Goal: Download file/media

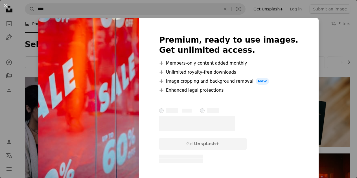
scroll to position [904, 0]
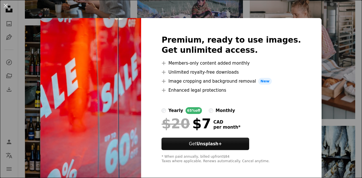
click at [320, 38] on div "An X shape Premium, ready to use images. Get unlimited access. A plus sign Memb…" at bounding box center [181, 89] width 362 height 178
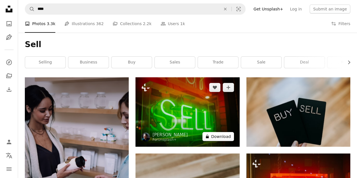
click at [218, 134] on button "A lock Download" at bounding box center [219, 136] width 32 height 9
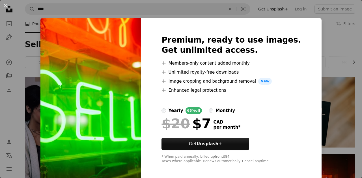
click at [314, 30] on div "An X shape Premium, ready to use images. Get unlimited access. A plus sign Memb…" at bounding box center [181, 89] width 362 height 178
